Goal: Information Seeking & Learning: Compare options

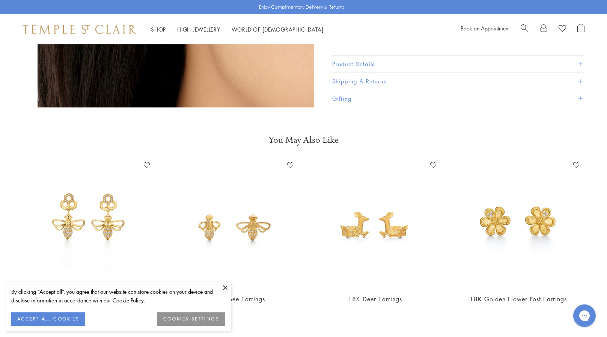
scroll to position [1388, 0]
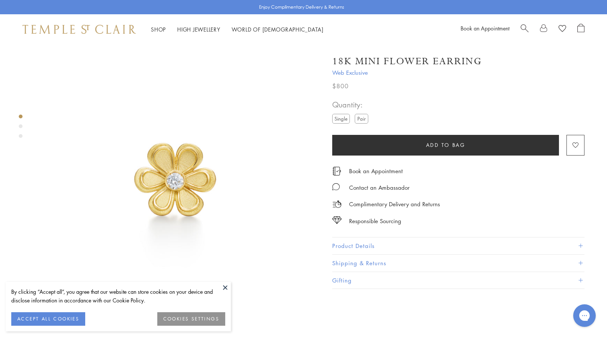
click at [337, 240] on button "Product Details" at bounding box center [458, 245] width 252 height 17
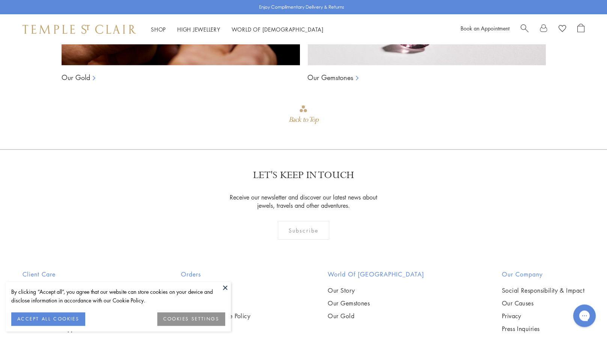
scroll to position [1256, 0]
